Goal: Information Seeking & Learning: Learn about a topic

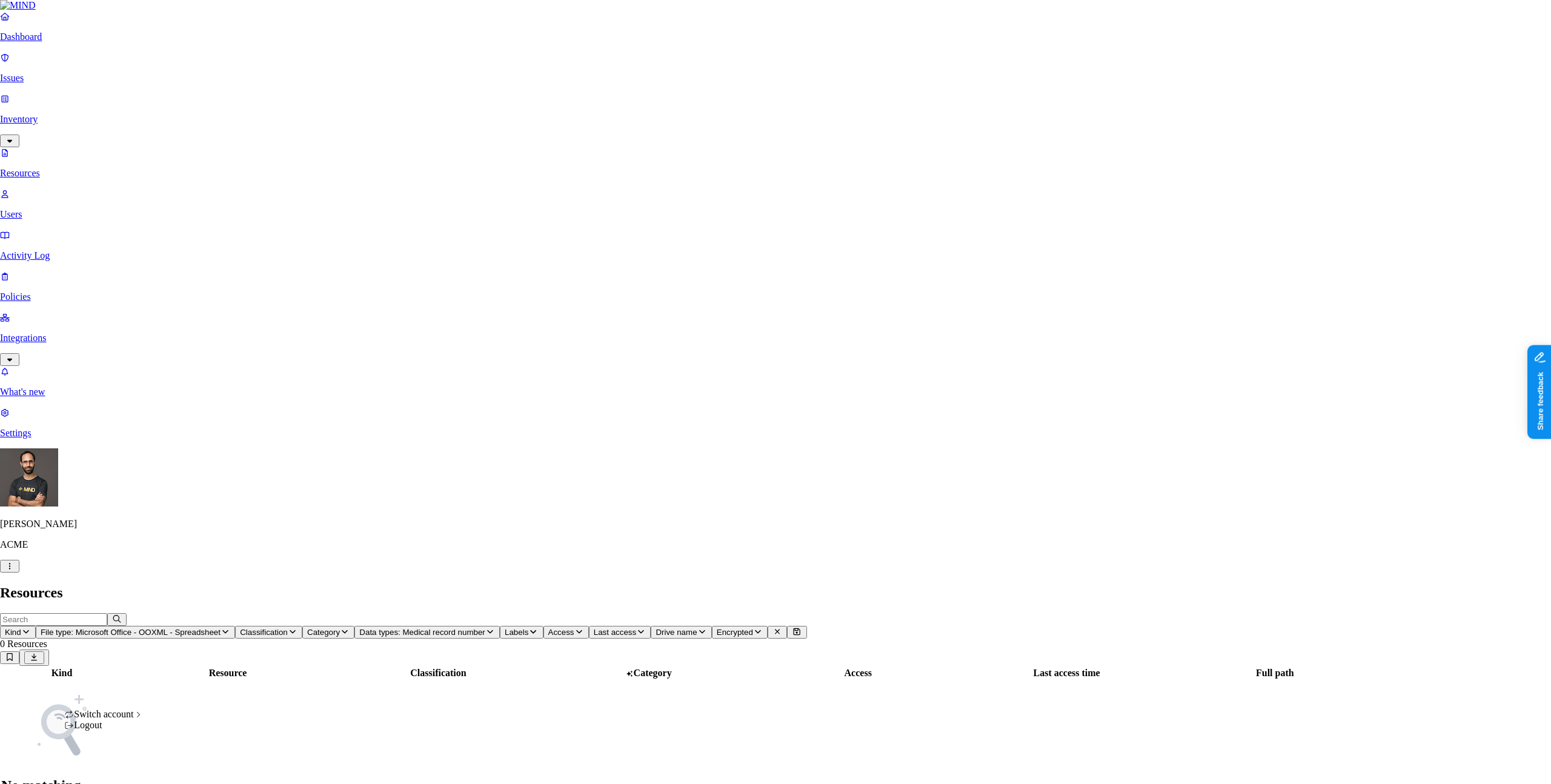
click at [109, 759] on body "Dashboard Issues Inventory Resources Users Activity Log Policies Integrations W…" at bounding box center [776, 411] width 1551 height 823
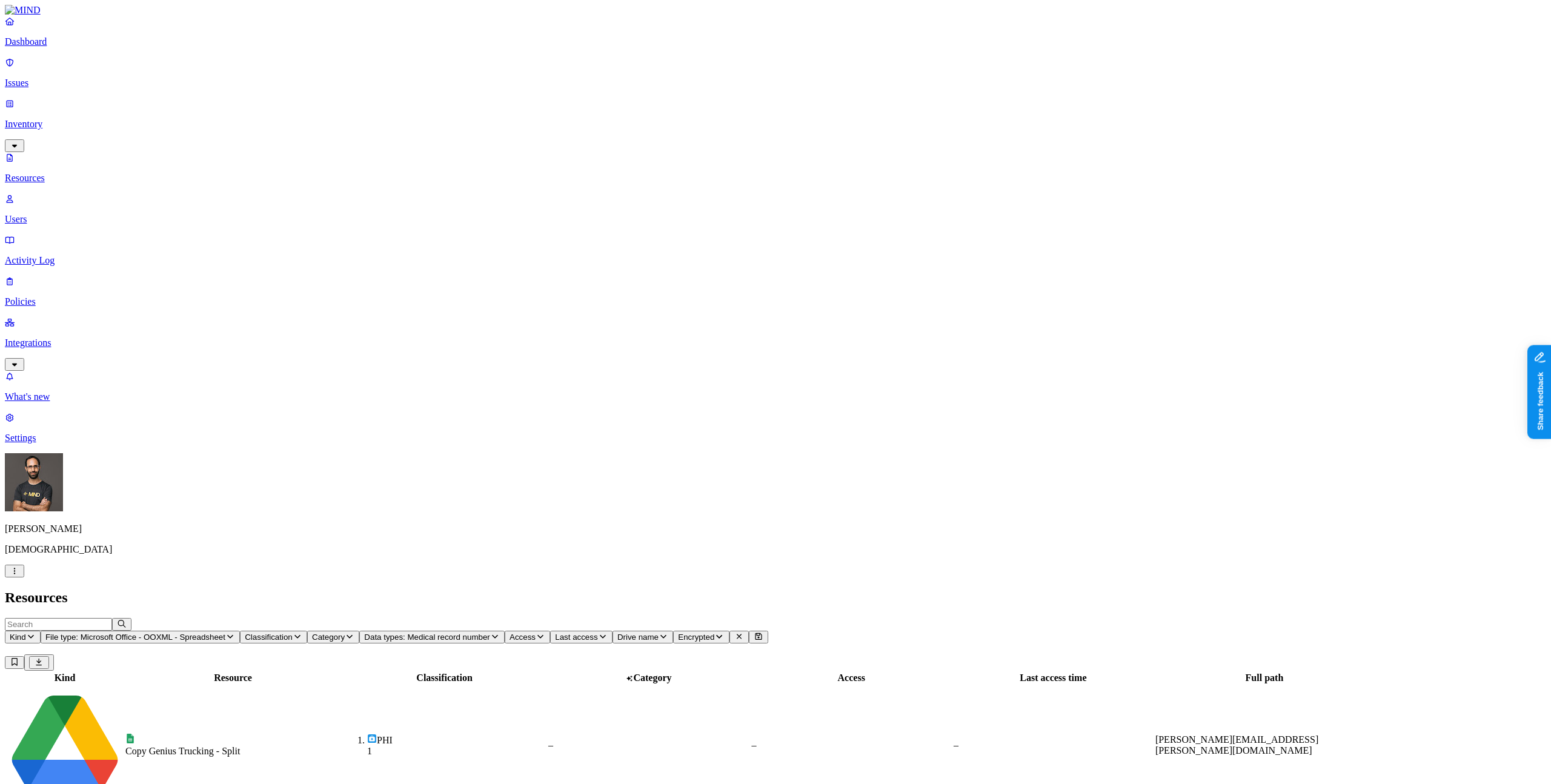
click at [225, 632] on span "File type: Microsoft Office - OOXML - Spreadsheet" at bounding box center [135, 637] width 180 height 9
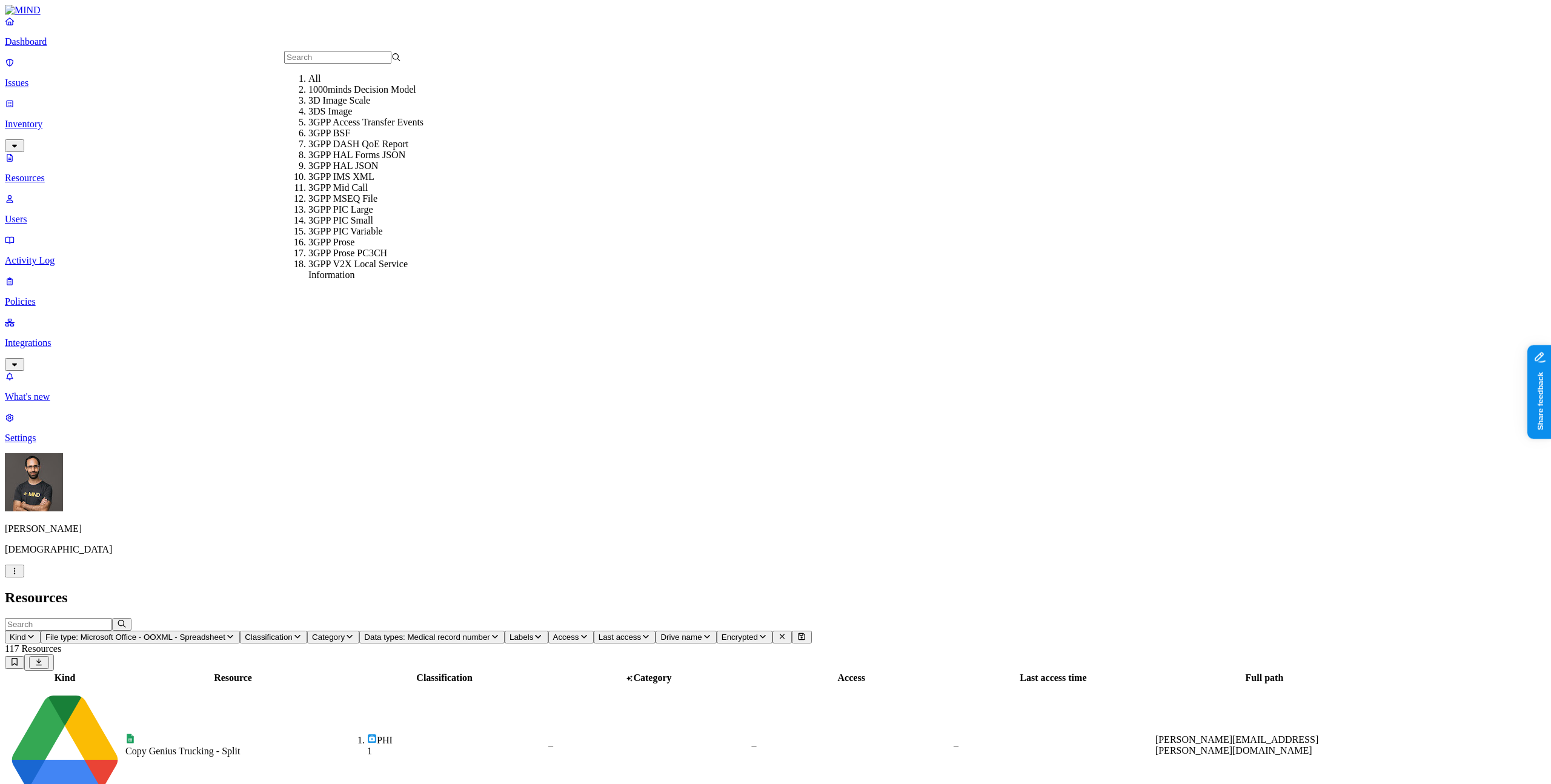
click at [387, 79] on div "All" at bounding box center [367, 79] width 117 height 11
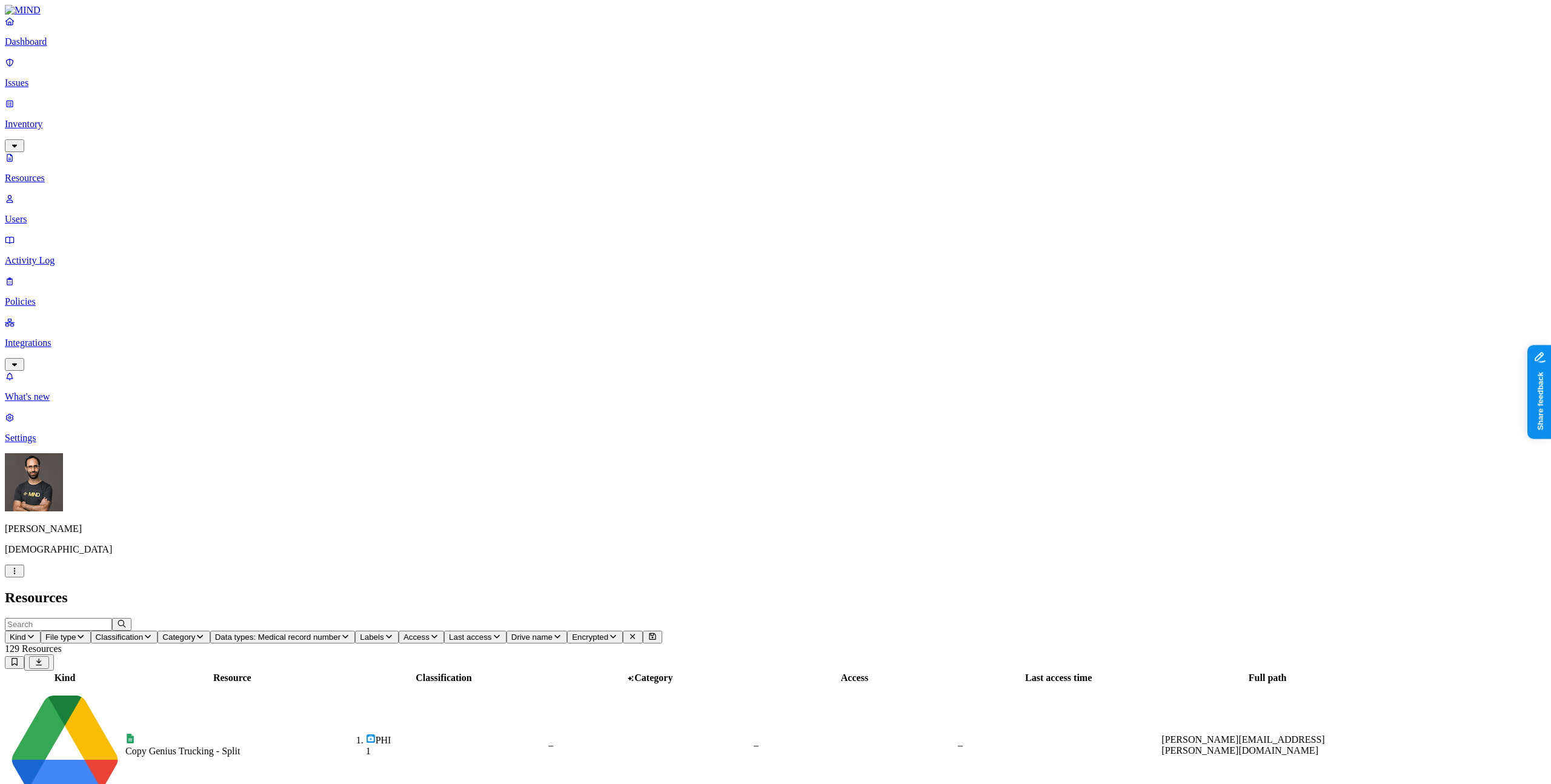
click at [1019, 618] on header "Kind File type Classification Category Data types: Medical record number Labels…" at bounding box center [776, 644] width 1541 height 53
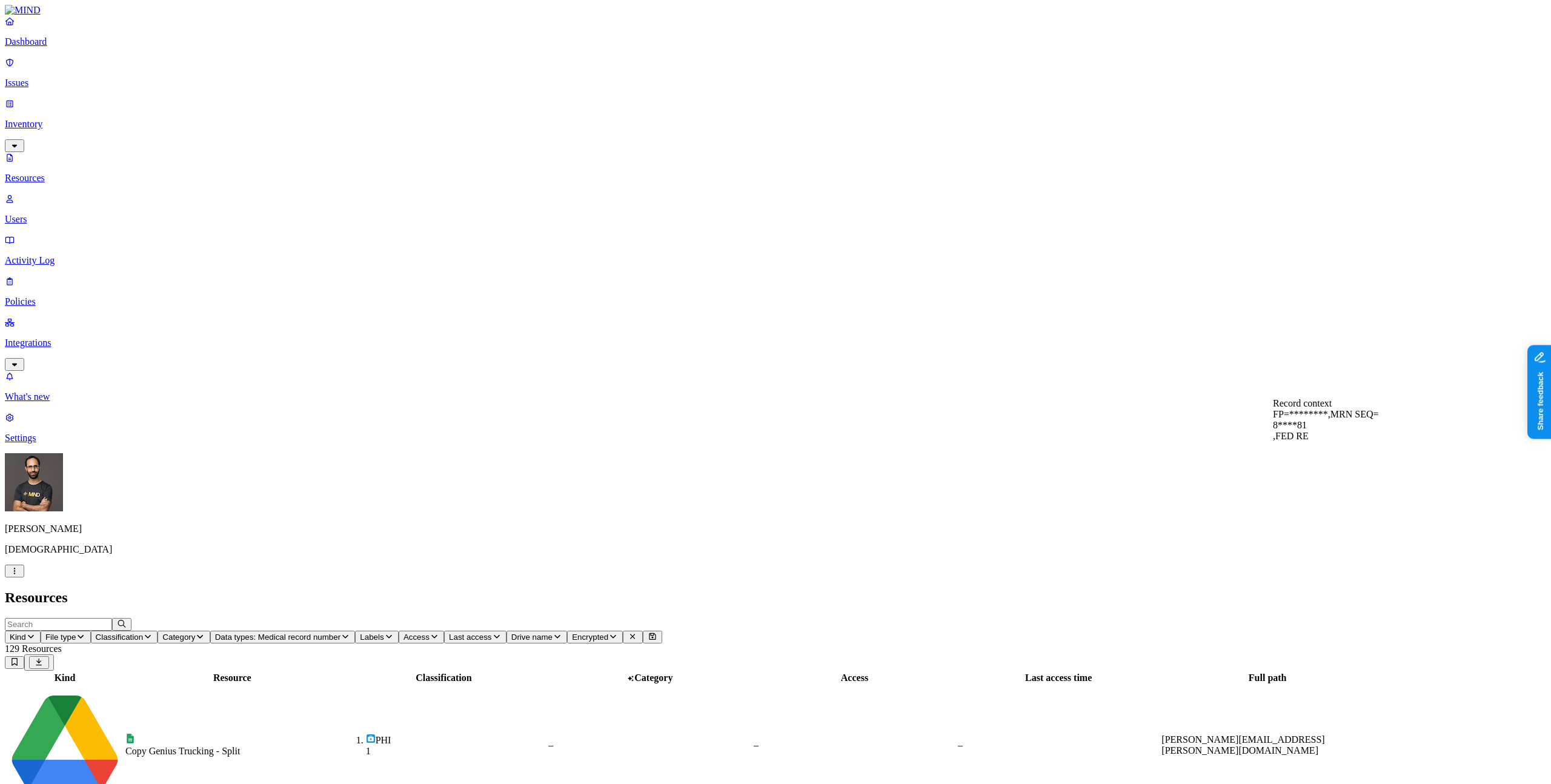
click at [111, 433] on nav "Dashboard Issues Inventory Resources Users Activity Log Policies Integrations W…" at bounding box center [776, 230] width 1541 height 428
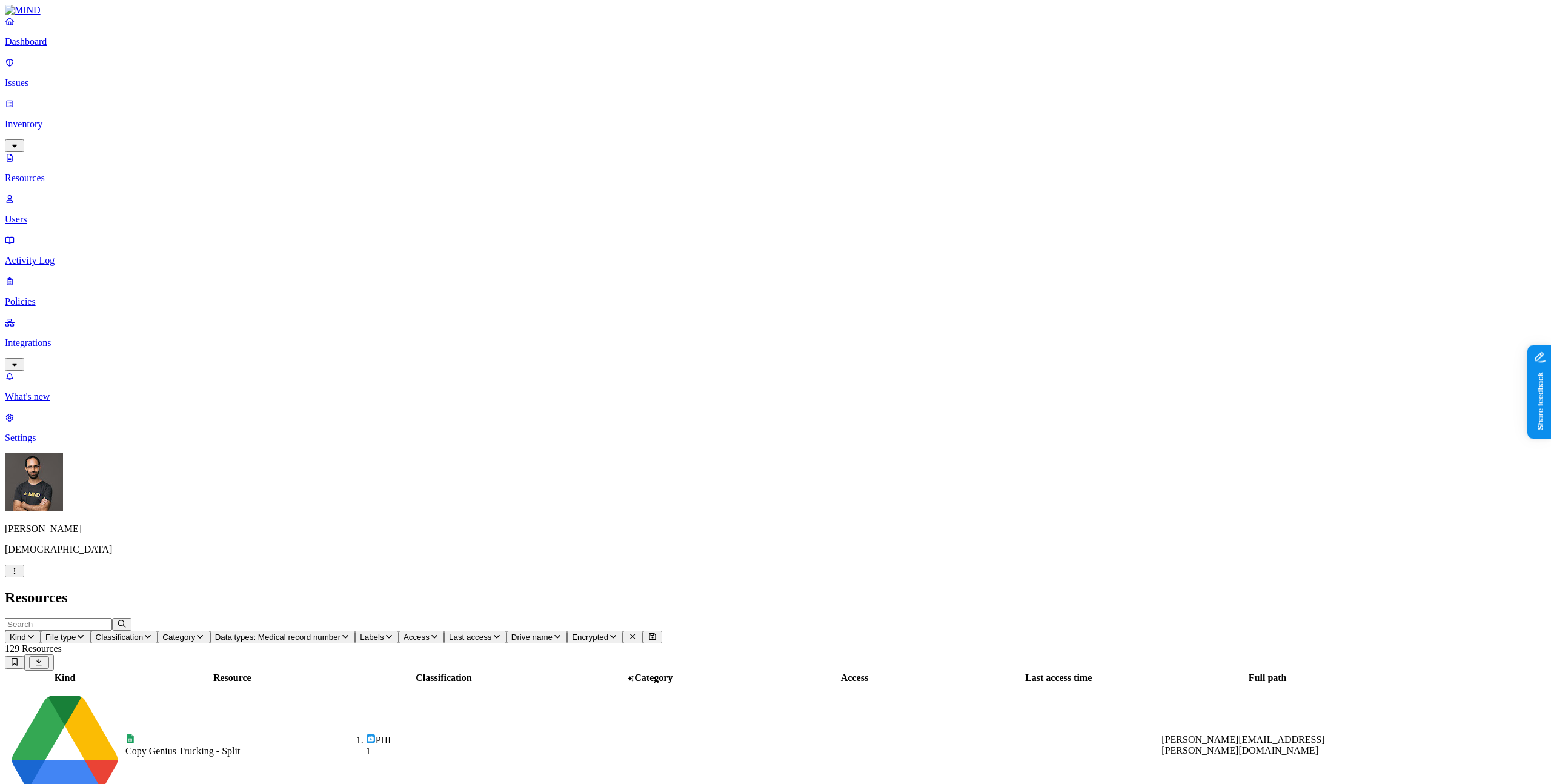
click at [107, 443] on nav "Dashboard Issues Inventory Resources Users Activity Log Policies Integrations W…" at bounding box center [776, 230] width 1541 height 428
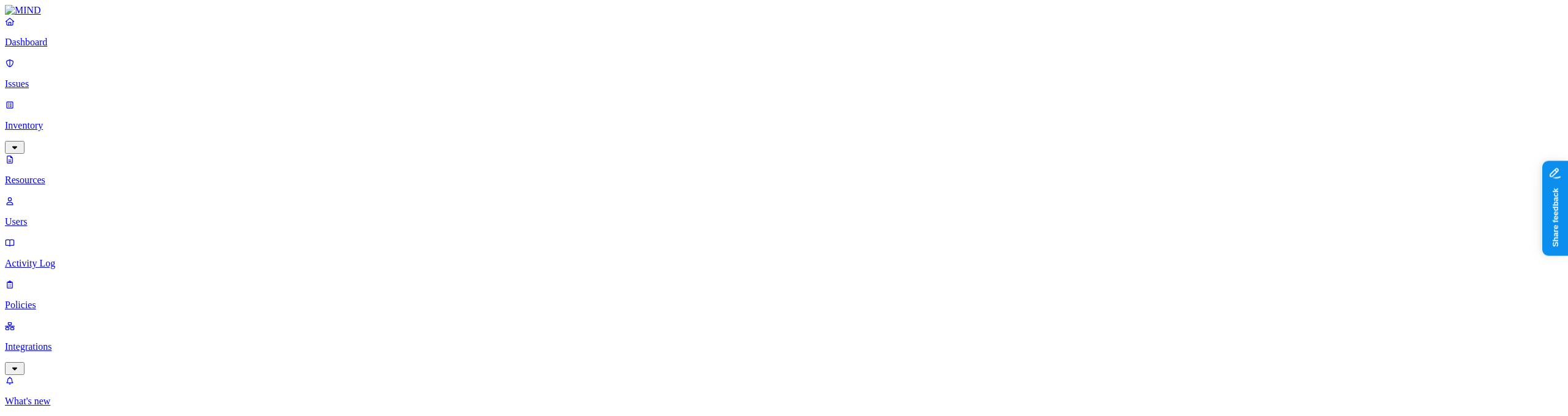
click at [50, 300] on p "Policies" at bounding box center [784, 305] width 1558 height 11
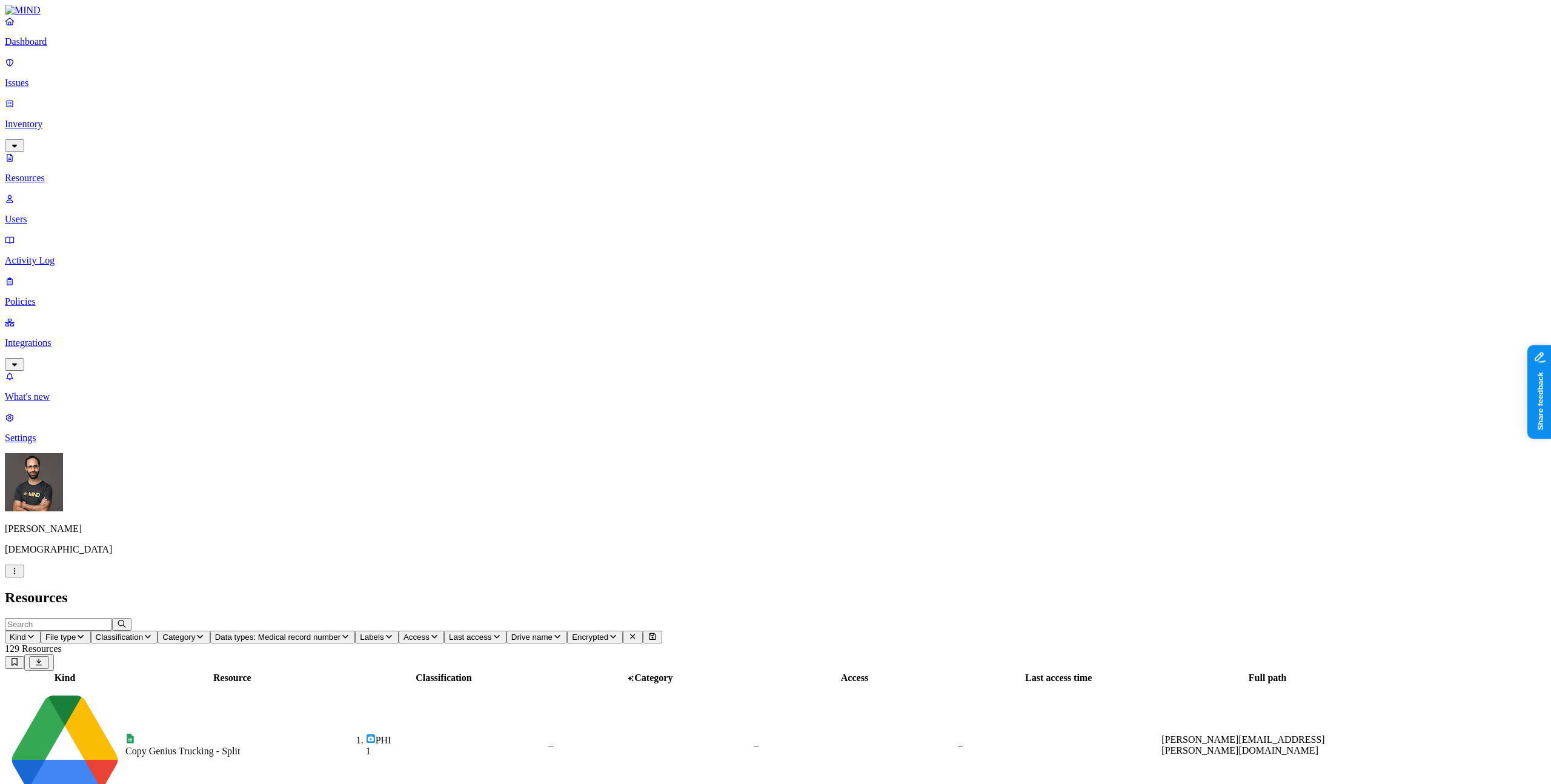
click at [1016, 618] on header "Kind File type Classification Category Data types: Medical record number Labels…" at bounding box center [776, 644] width 1541 height 53
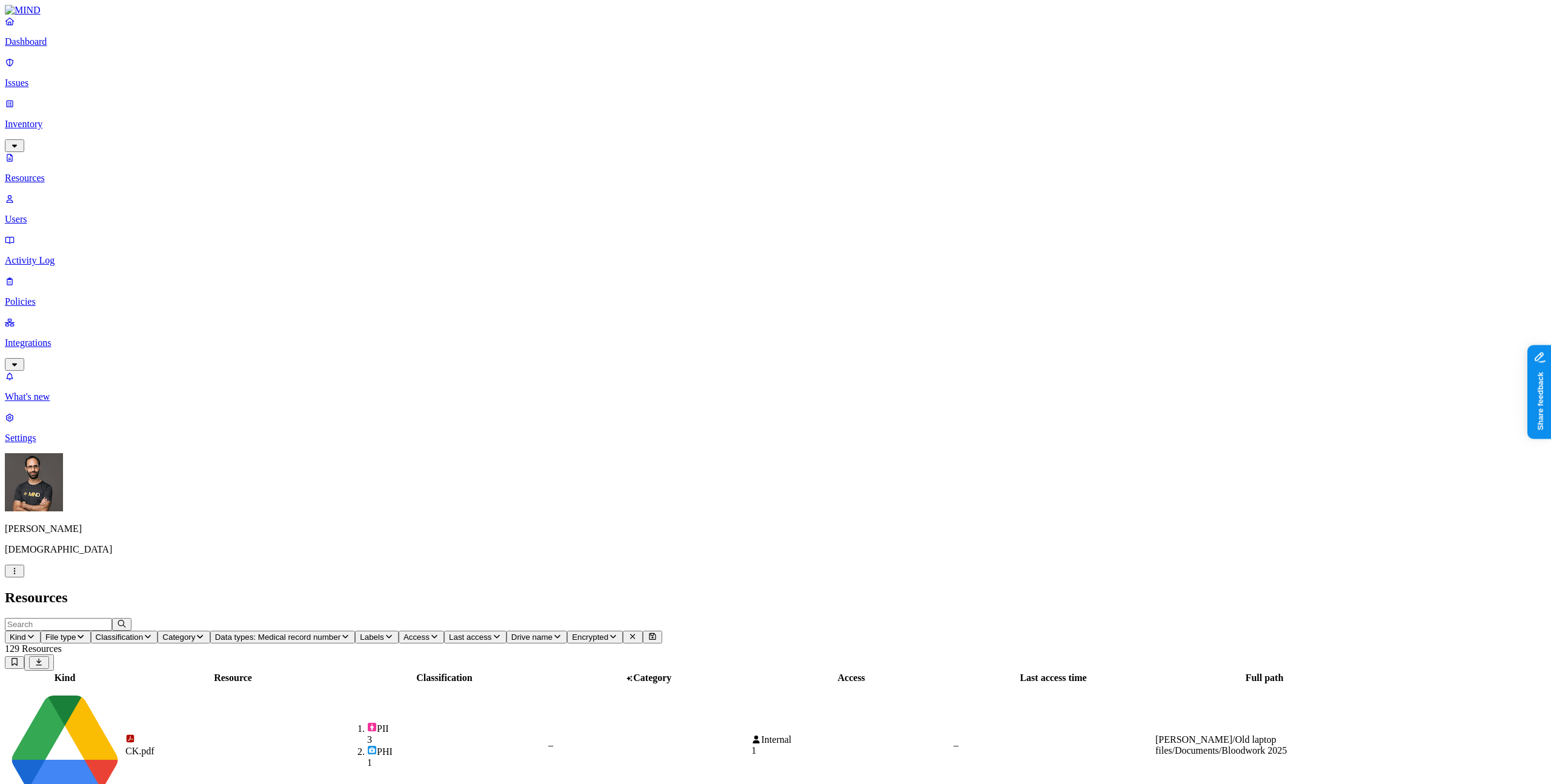
click at [60, 421] on nav "Dashboard Issues Inventory Resources Users Activity Log Policies Integrations W…" at bounding box center [776, 230] width 1541 height 428
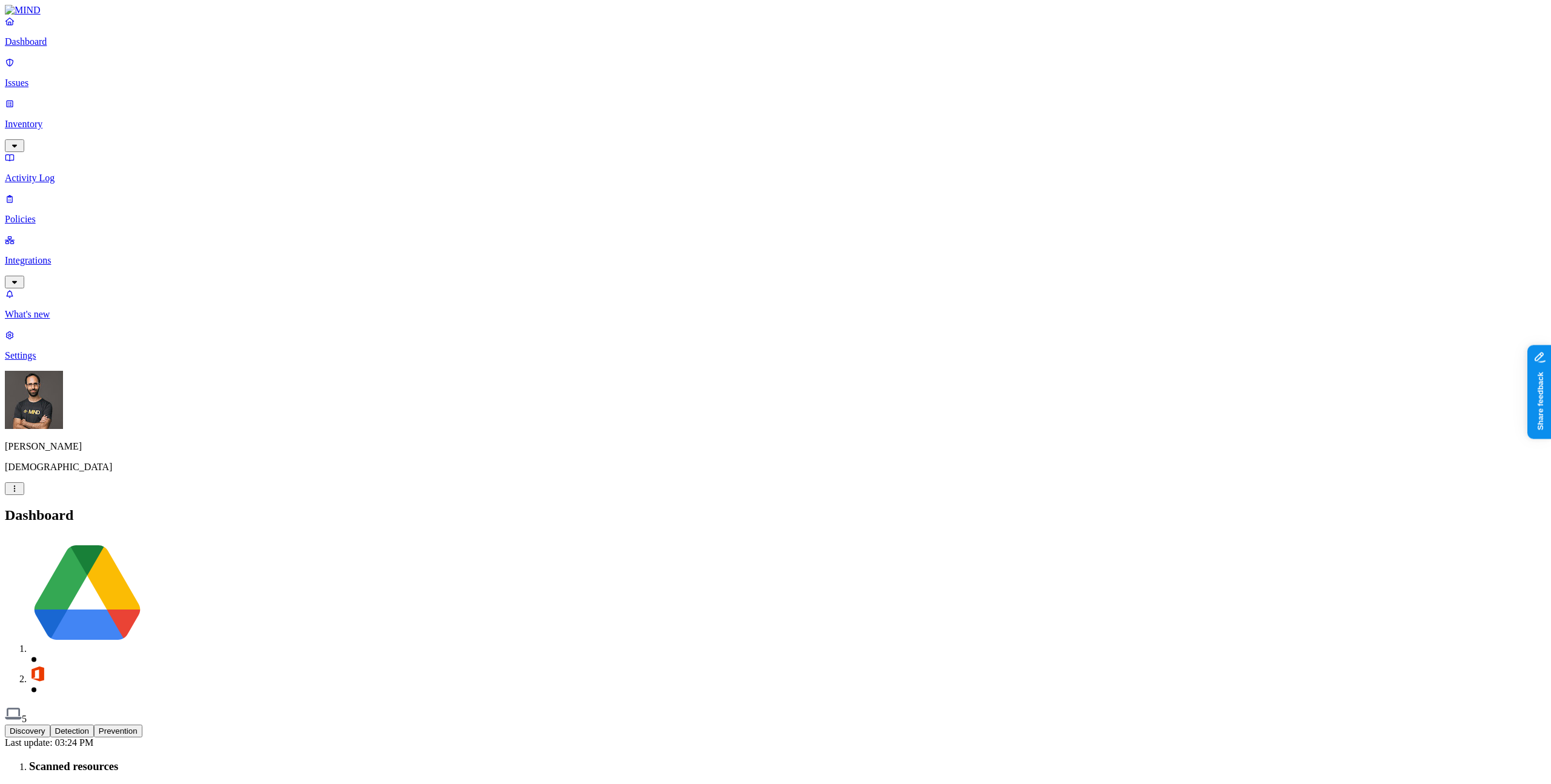
click at [114, 495] on div "Ohad Abarbanel Samsara" at bounding box center [776, 433] width 1541 height 124
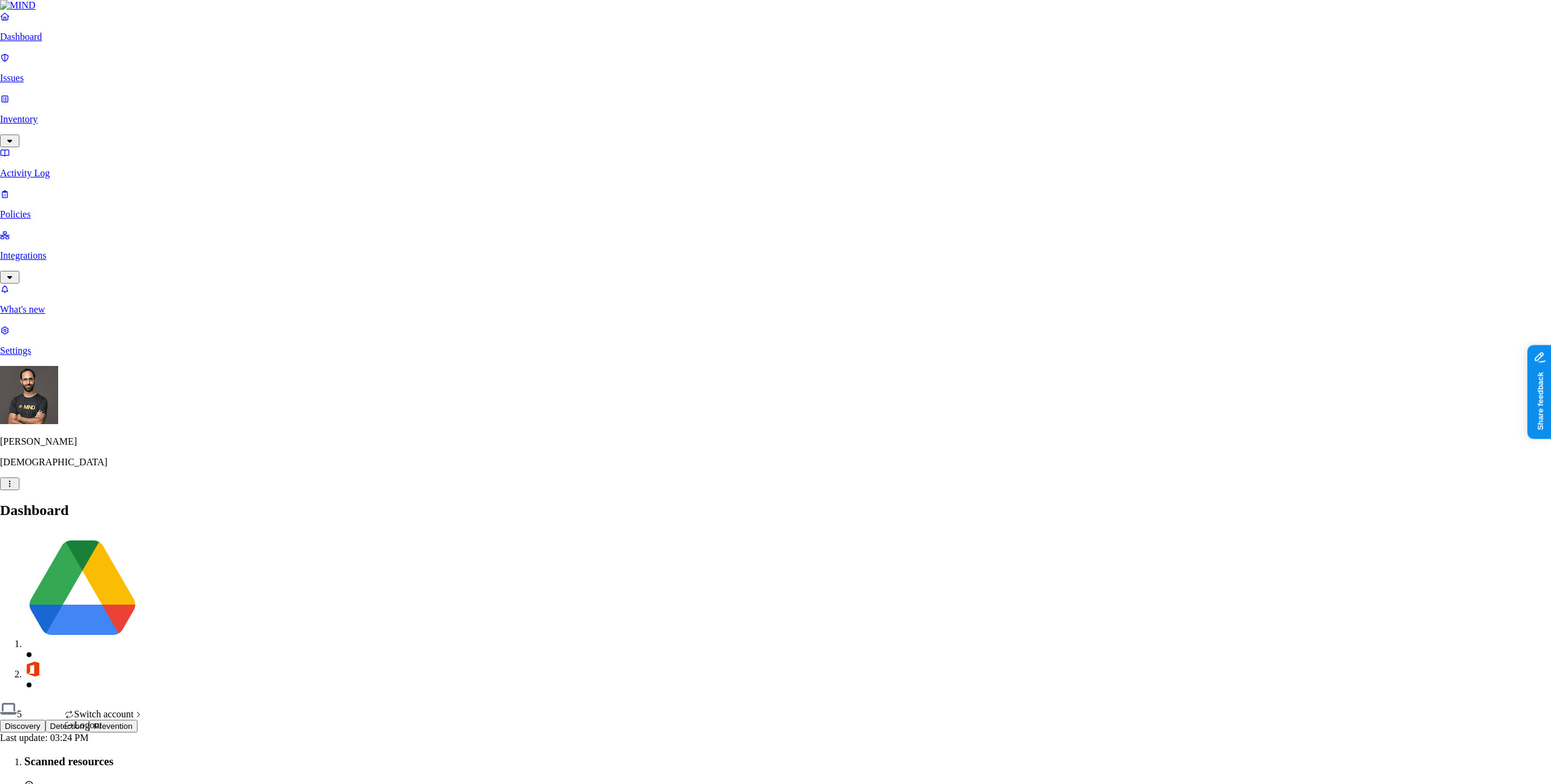
click at [208, 554] on div "ACME" at bounding box center [222, 551] width 117 height 11
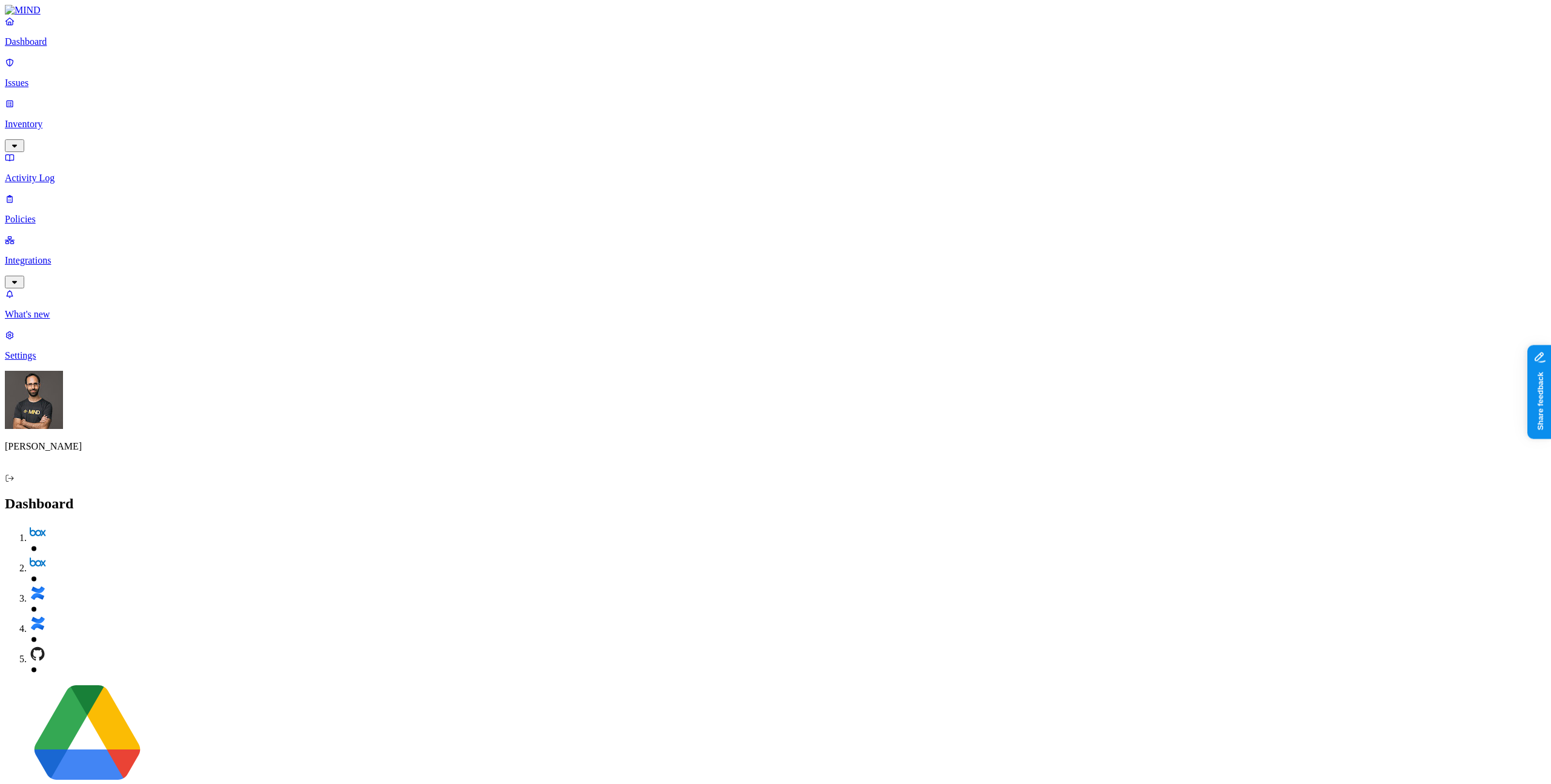
click at [70, 78] on p "Issues" at bounding box center [776, 83] width 1541 height 11
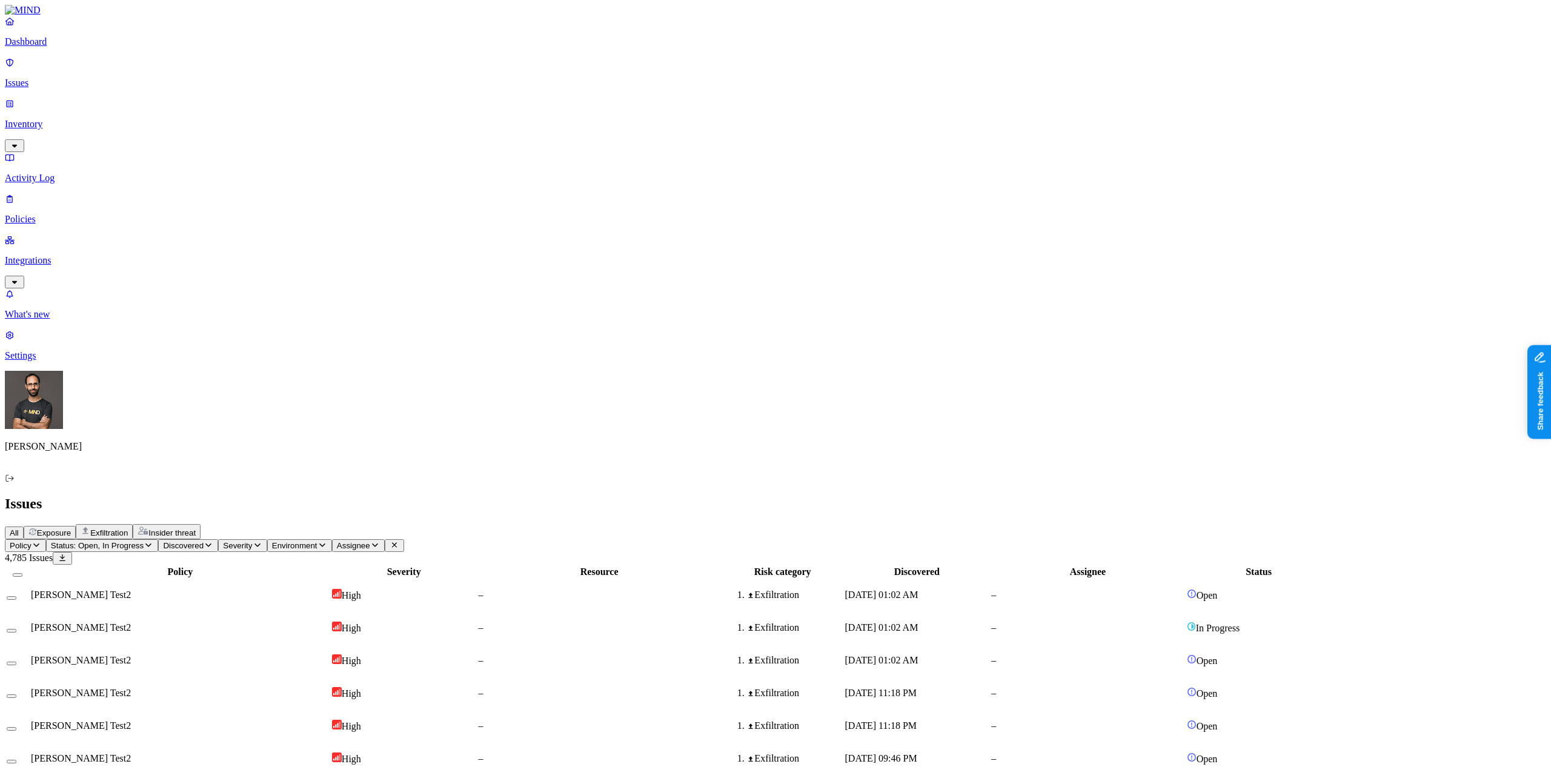
click at [71, 528] on span "Exposure" at bounding box center [53, 532] width 34 height 9
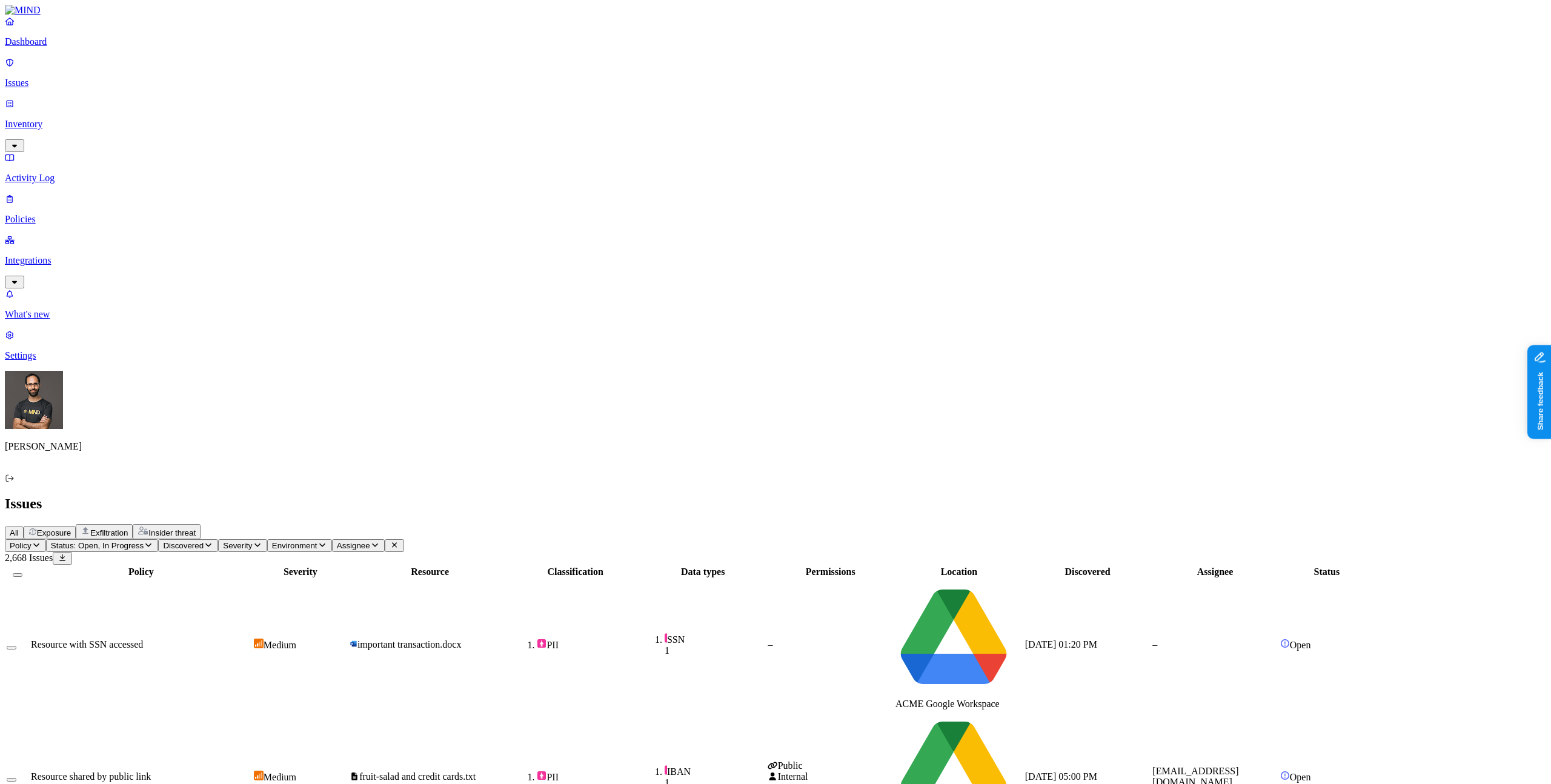
click at [196, 528] on span "Insider threat" at bounding box center [172, 532] width 47 height 9
